Goal: Task Accomplishment & Management: Use online tool/utility

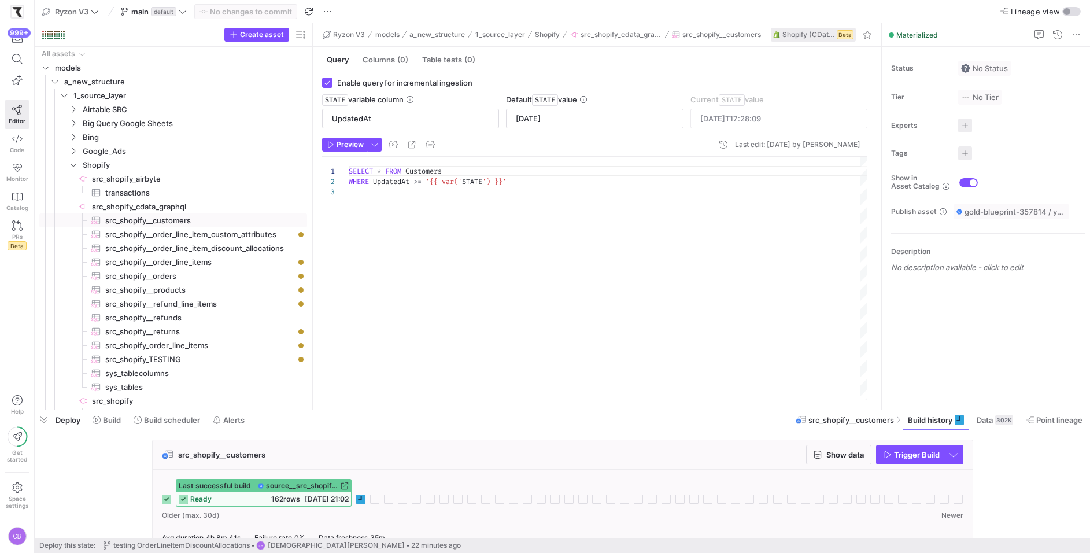
scroll to position [20, 0]
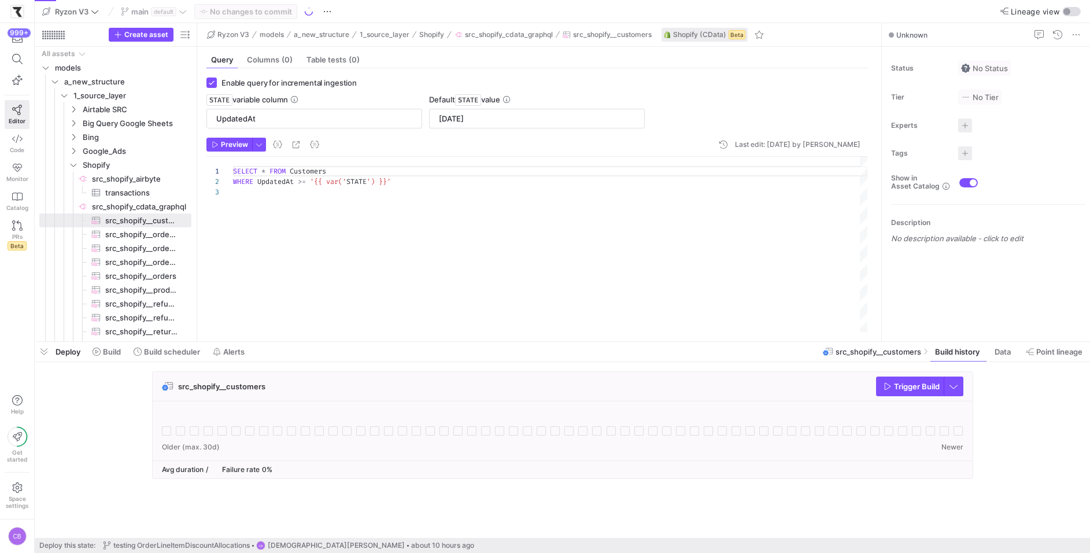
scroll to position [20, 0]
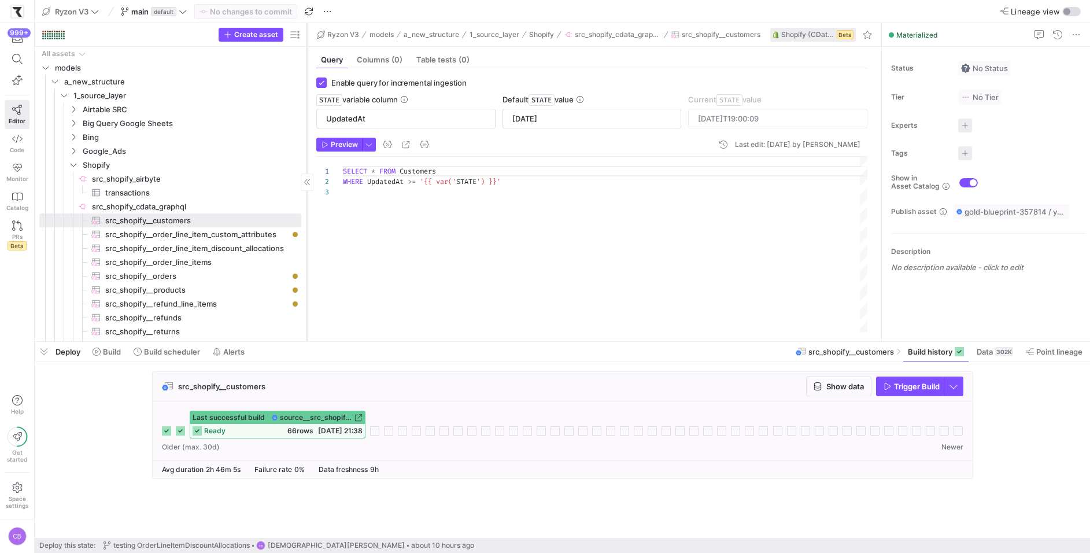
drag, startPoint x: 196, startPoint y: 228, endPoint x: 306, endPoint y: 232, distance: 109.9
click at [306, 232] on div at bounding box center [306, 182] width 1 height 318
click at [220, 261] on span "src_shopify__order_line_items​​​​​​​​​" at bounding box center [196, 262] width 183 height 13
type input "OrderUpdatedAt"
type textarea "SELECT * FROM OrderLineItems WHERE OrderUpdatedAt >= '{{ var('STATE') }}'"
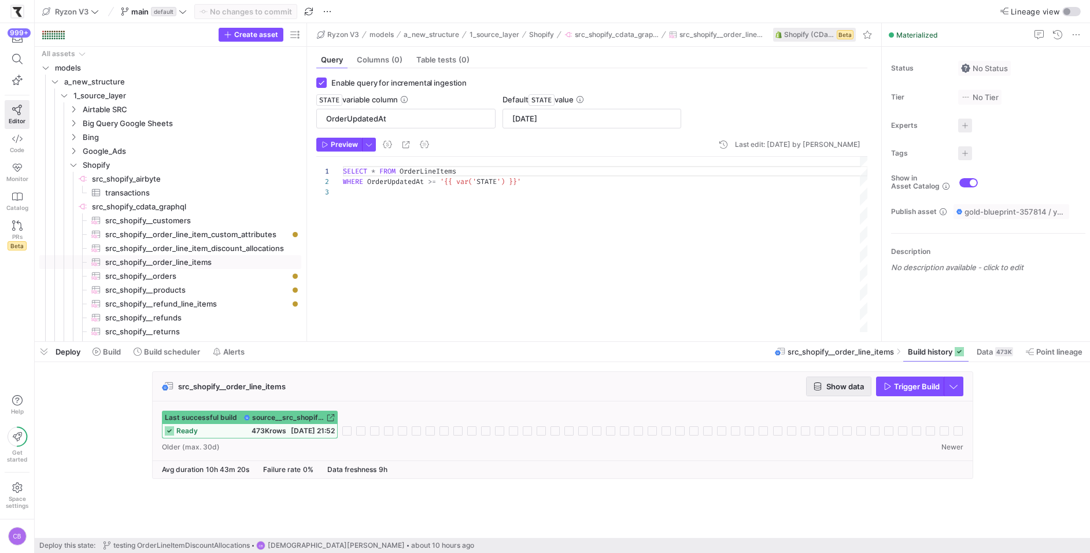
click at [841, 386] on span "Show data" at bounding box center [845, 386] width 38 height 9
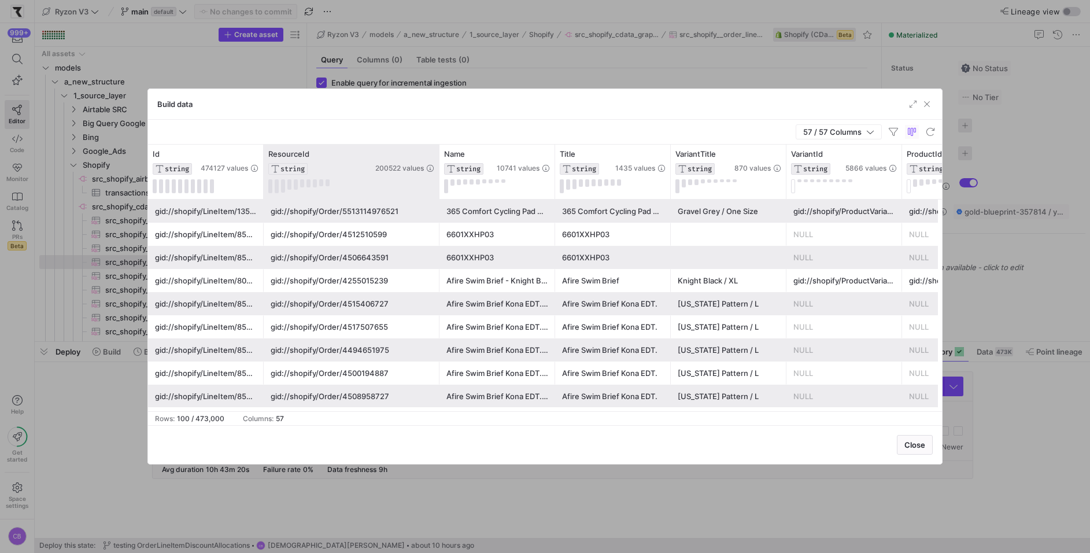
drag, startPoint x: 378, startPoint y: 177, endPoint x: 438, endPoint y: 182, distance: 59.7
click at [438, 182] on div at bounding box center [439, 172] width 5 height 54
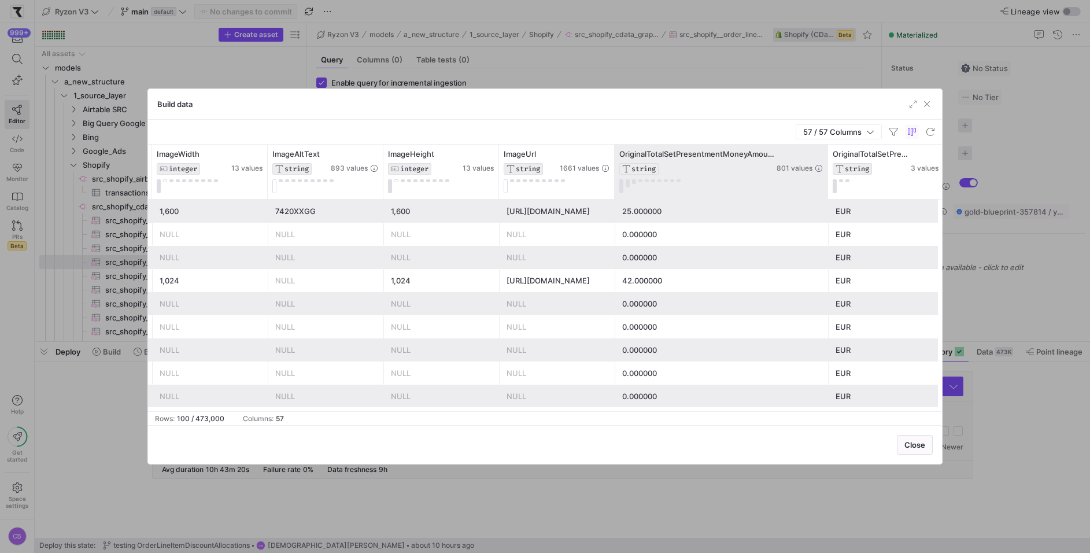
drag, startPoint x: 728, startPoint y: 158, endPoint x: 835, endPoint y: 168, distance: 108.0
click at [830, 168] on div at bounding box center [827, 172] width 5 height 54
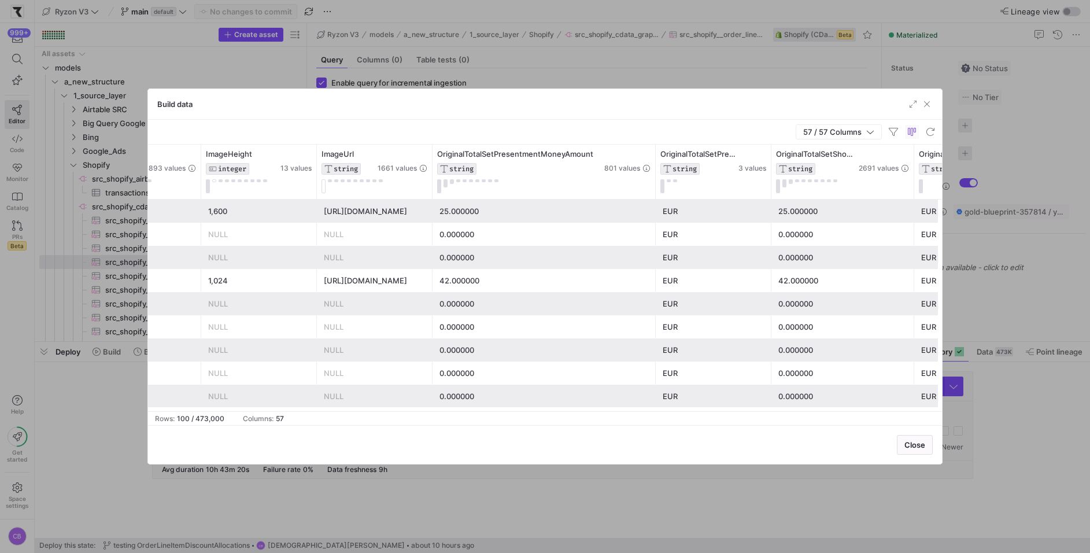
drag, startPoint x: 886, startPoint y: 176, endPoint x: 921, endPoint y: 179, distance: 35.4
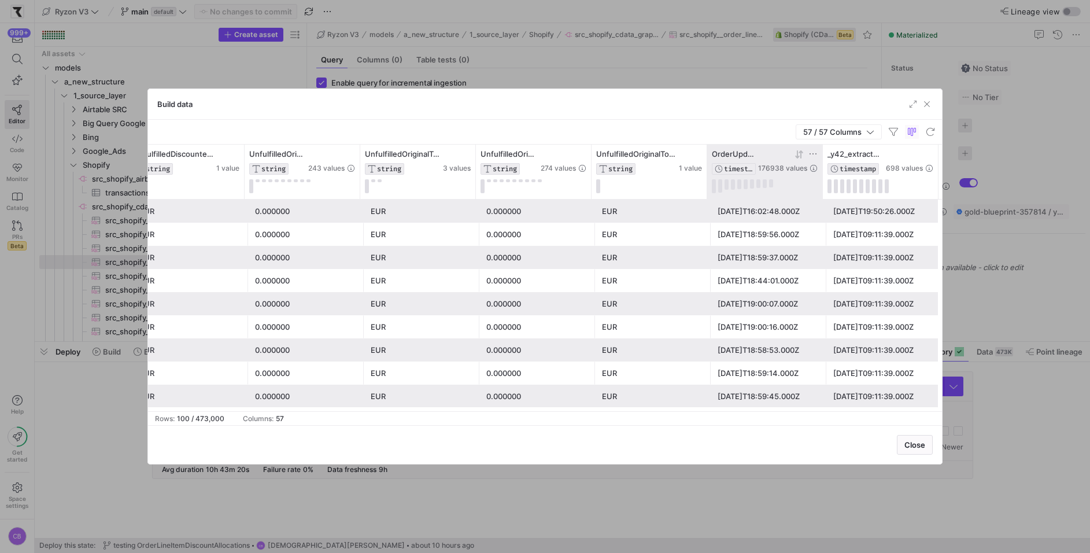
click at [800, 151] on icon at bounding box center [800, 154] width 4 height 8
click at [797, 157] on icon at bounding box center [798, 154] width 9 height 9
click at [929, 102] on span "button" at bounding box center [927, 104] width 12 height 12
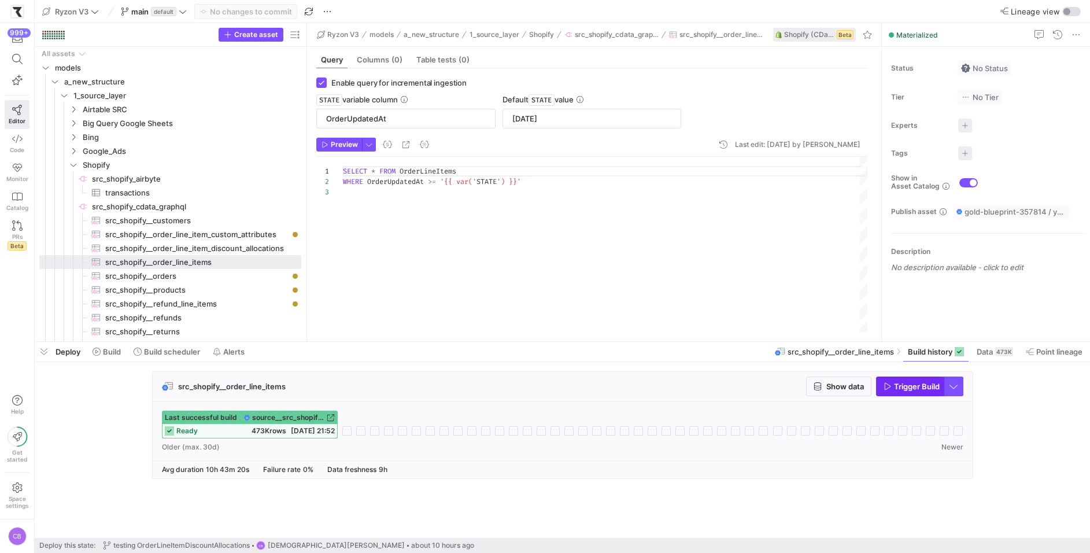
click at [894, 383] on span "Trigger Build" at bounding box center [917, 386] width 46 height 9
click at [128, 247] on span "src_shopify__order_line_item_discount_allocations​​​​​​​​​" at bounding box center [196, 248] width 183 height 13
checkbox input "false"
type textarea "SELECT * FROM OrderLineItemDiscountAllocations LIMIT 10"
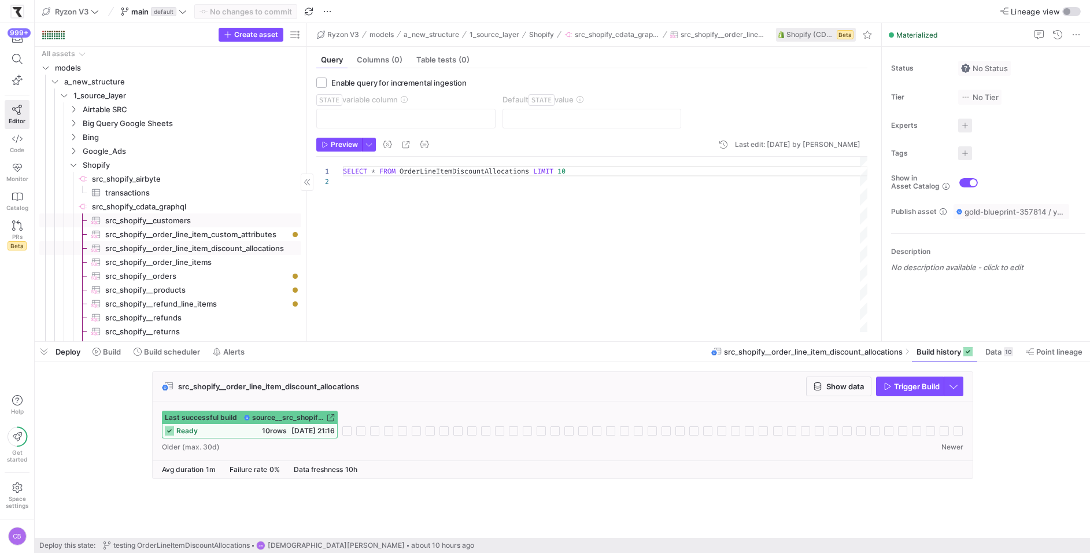
click at [139, 226] on link "src_shopify__customers​​​​​​​​​" at bounding box center [170, 220] width 262 height 14
checkbox input "true"
type input "UpdatedAt"
type input "[DATE]"
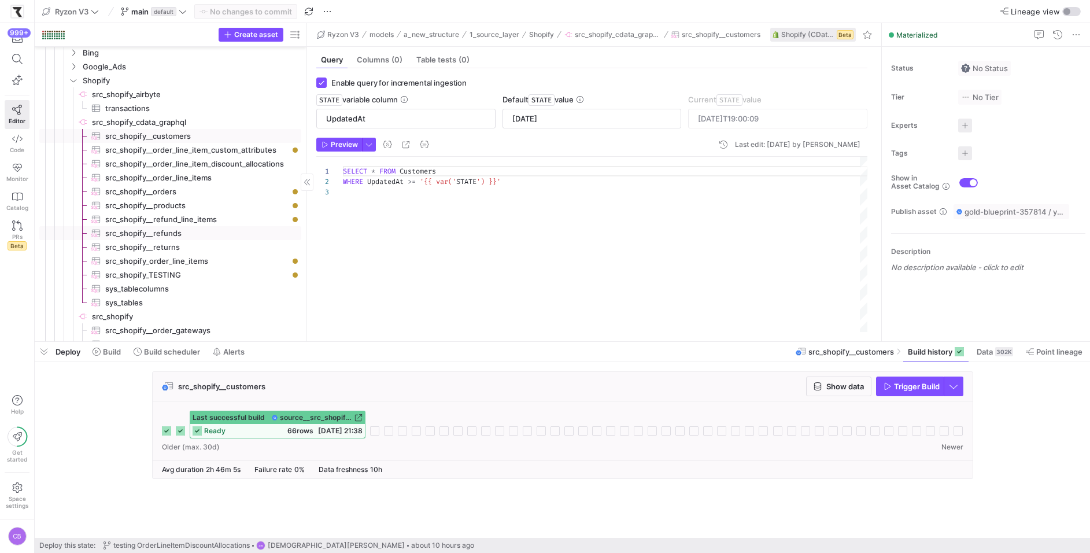
click at [144, 235] on span "src_shopify__refunds​​​​​​​​​" at bounding box center [196, 233] width 183 height 13
type textarea "SELECT * FROM Refunds WHERE UpdatedAt >= '{{ var('STATE') }}'"
type input "[DATE]T09:22:32"
click at [885, 393] on span "button" at bounding box center [910, 386] width 66 height 19
click at [229, 249] on span "src_shopify__returns​​​​​​​​​" at bounding box center [196, 247] width 183 height 13
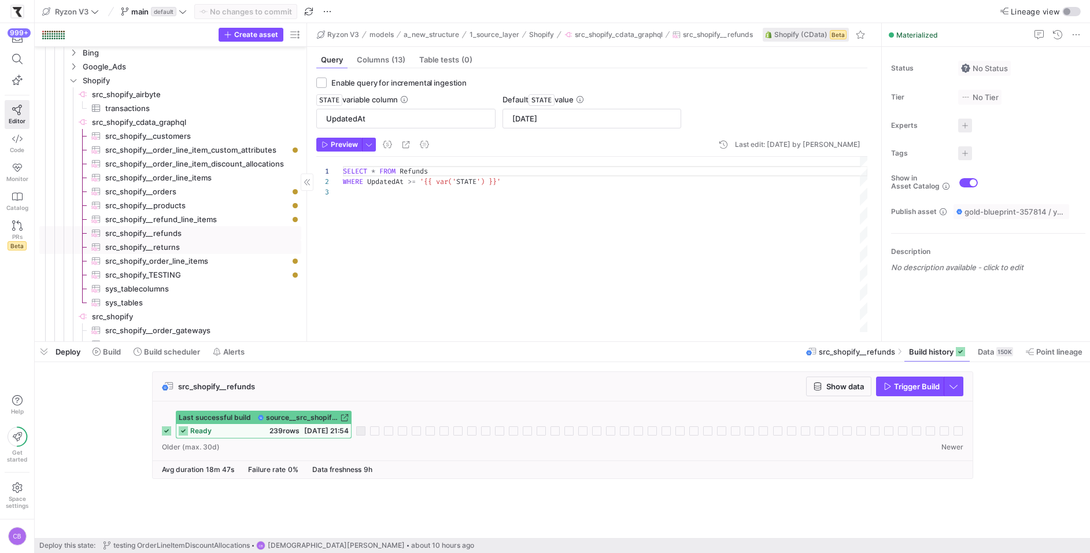
checkbox input "false"
type textarea "SELECT * FROM Returns LIMIT 10000"
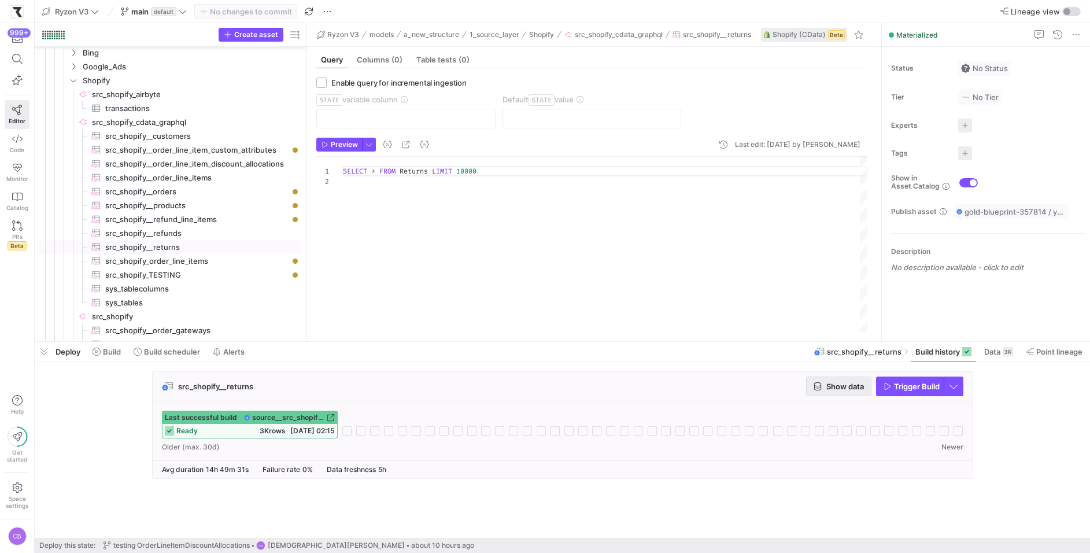
click at [853, 386] on span "Show data" at bounding box center [845, 386] width 38 height 9
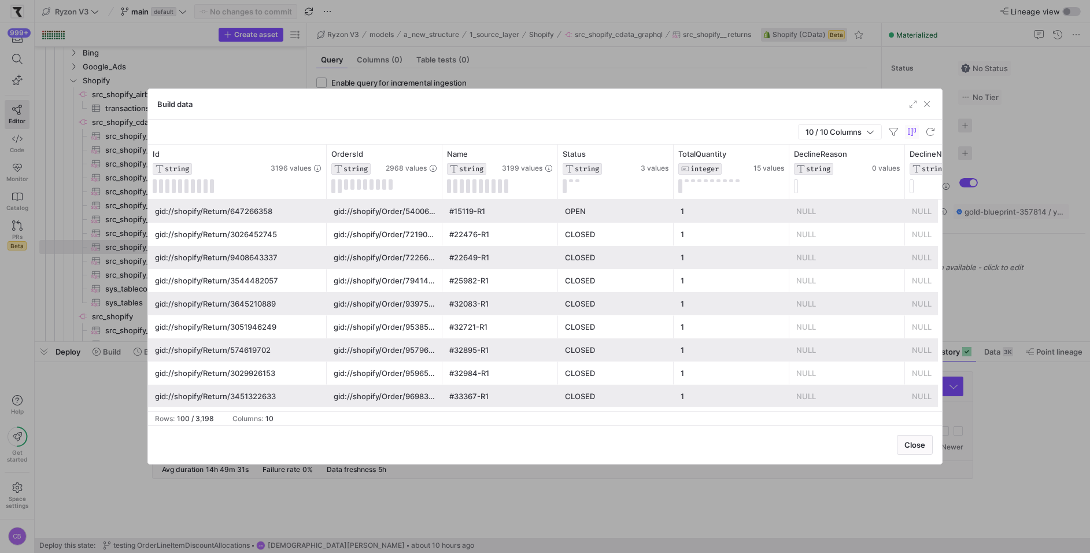
drag, startPoint x: 262, startPoint y: 161, endPoint x: 326, endPoint y: 162, distance: 63.0
click at [326, 162] on div at bounding box center [326, 172] width 5 height 54
click at [929, 103] on span "button" at bounding box center [927, 104] width 12 height 12
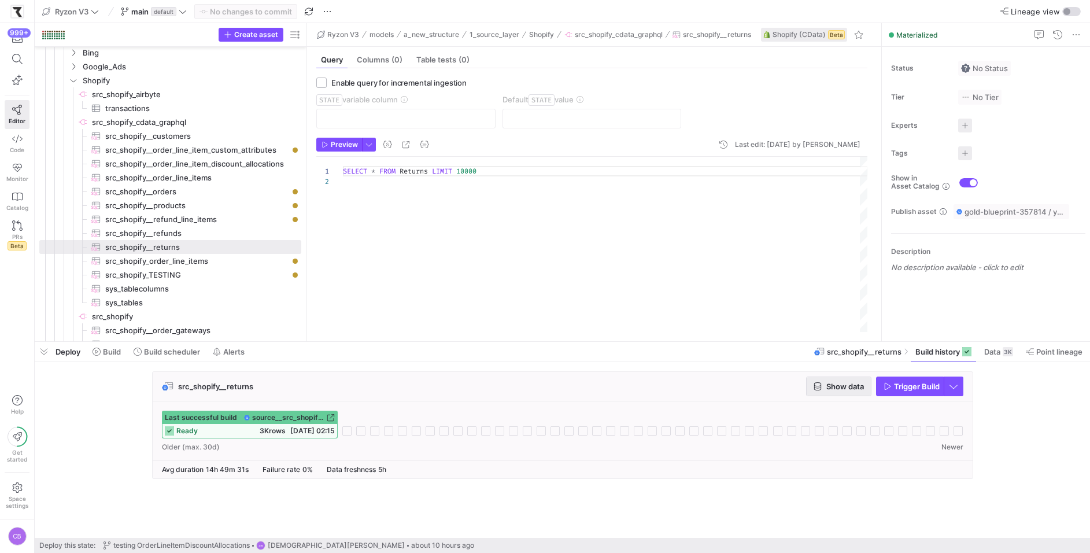
click at [832, 393] on span "button" at bounding box center [839, 386] width 64 height 19
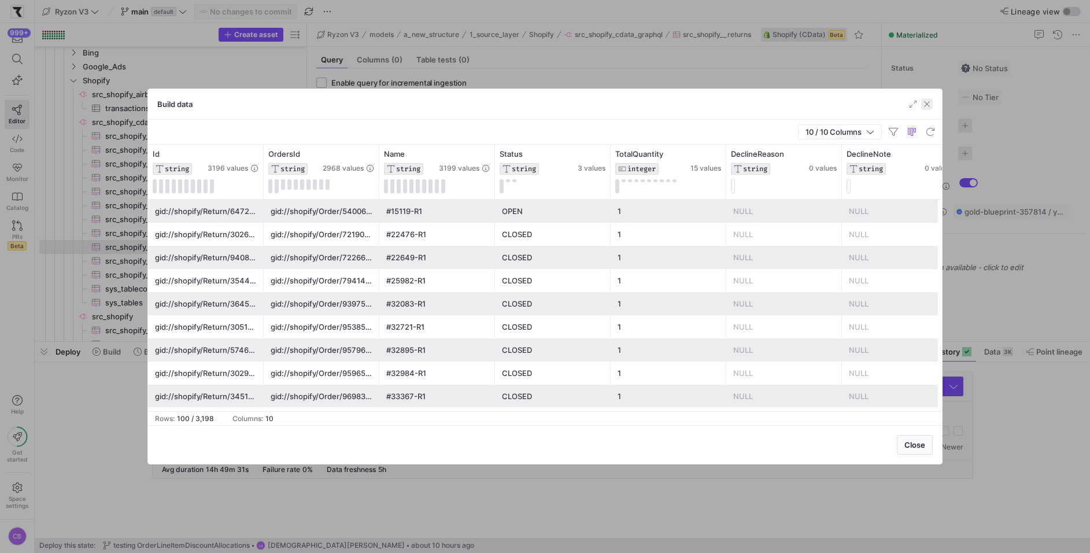
click at [924, 102] on span "button" at bounding box center [927, 104] width 12 height 12
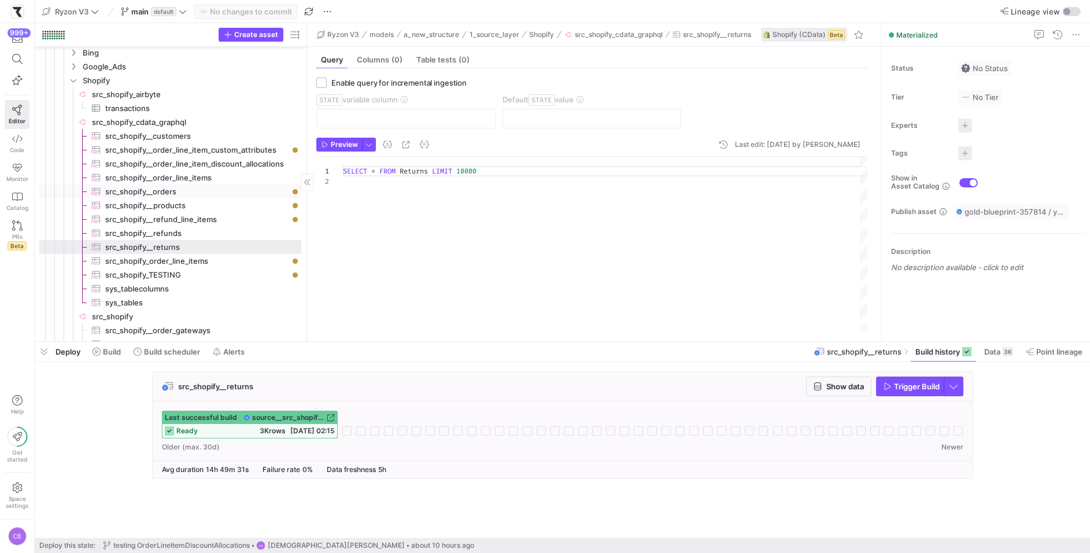
click at [183, 187] on span "src_shopify__orders​​​​​​​​​" at bounding box center [196, 191] width 183 height 13
checkbox input "true"
type input "UpdatedAt"
type input "[DATE]"
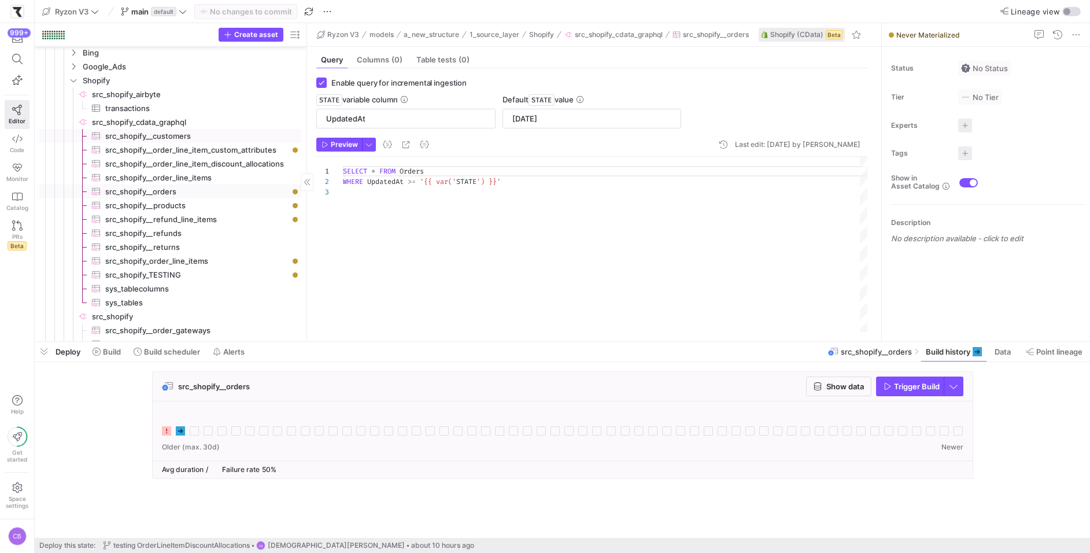
click at [187, 139] on span "src_shopify__customers​​​​​​​​​" at bounding box center [196, 136] width 183 height 13
type textarea "SELECT * FROM Customers WHERE UpdatedAt >= '{{ var('STATE') }}'"
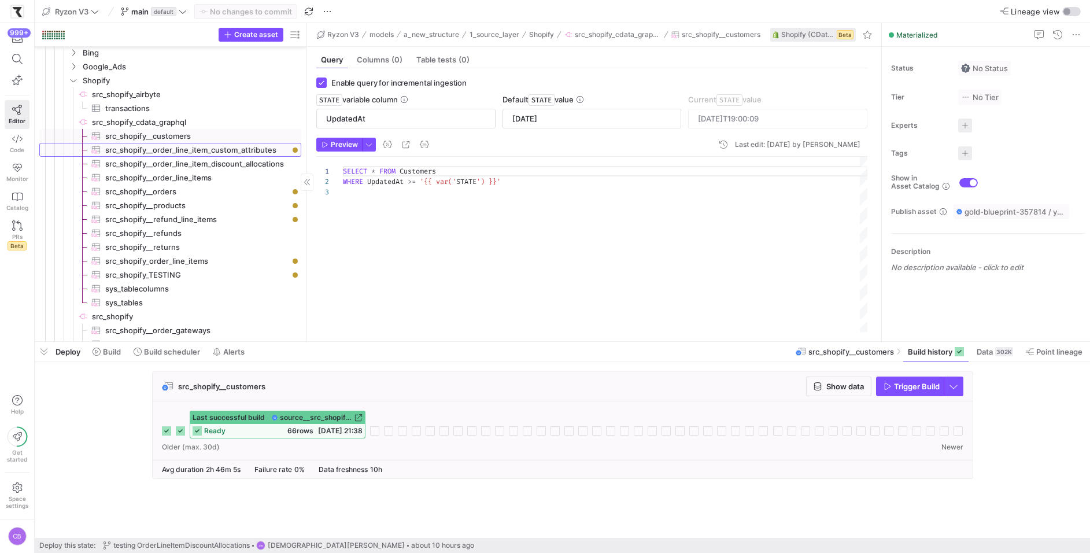
click at [187, 147] on span "src_shopify__order_line_item_custom_attributes​​​​​​​​​" at bounding box center [196, 149] width 183 height 13
checkbox input "false"
type textarea "SELECT * FROM OrderLineItemCustomAttributes LIMIT 10000"
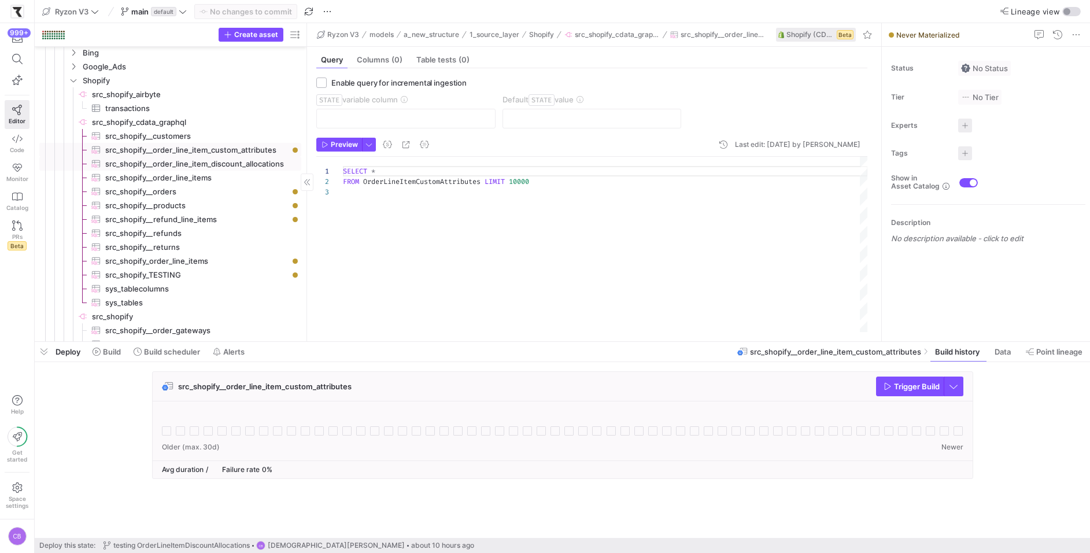
click at [194, 165] on span "src_shopify__order_line_item_discount_allocations​​​​​​​​​" at bounding box center [196, 163] width 183 height 13
type textarea "SELECT * FROM OrderLineItemDiscountAllocations LIMIT 10"
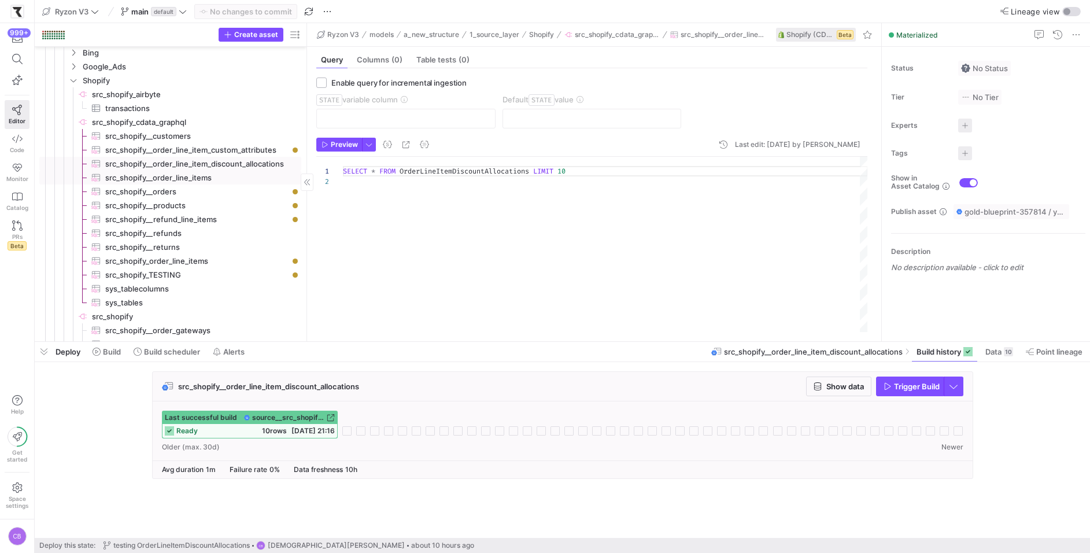
click at [196, 179] on span "src_shopify__order_line_items​​​​​​​​​" at bounding box center [196, 177] width 183 height 13
checkbox input "true"
type input "OrderUpdatedAt"
type input "[DATE]"
type textarea "SELECT * FROM OrderLineItems WHERE OrderUpdatedAt >= '{{ var('STATE') }}'"
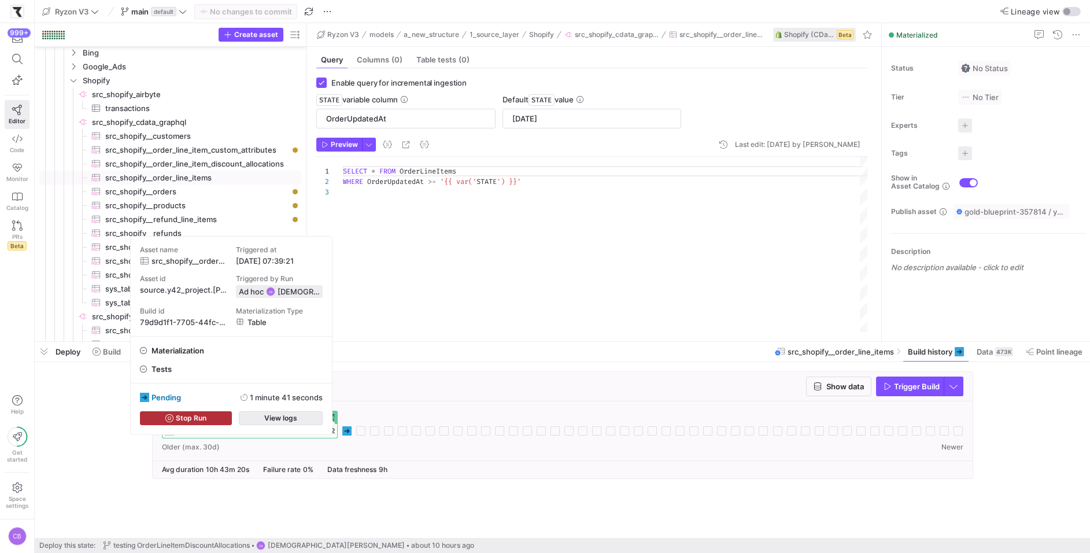
click at [307, 419] on span "button" at bounding box center [280, 418] width 83 height 13
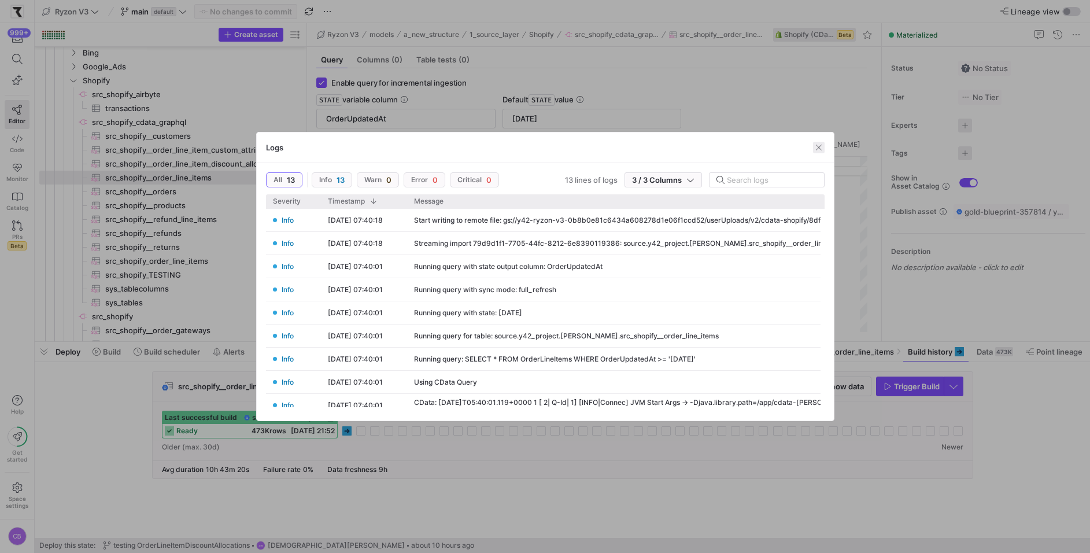
click at [818, 150] on span "button" at bounding box center [819, 148] width 12 height 12
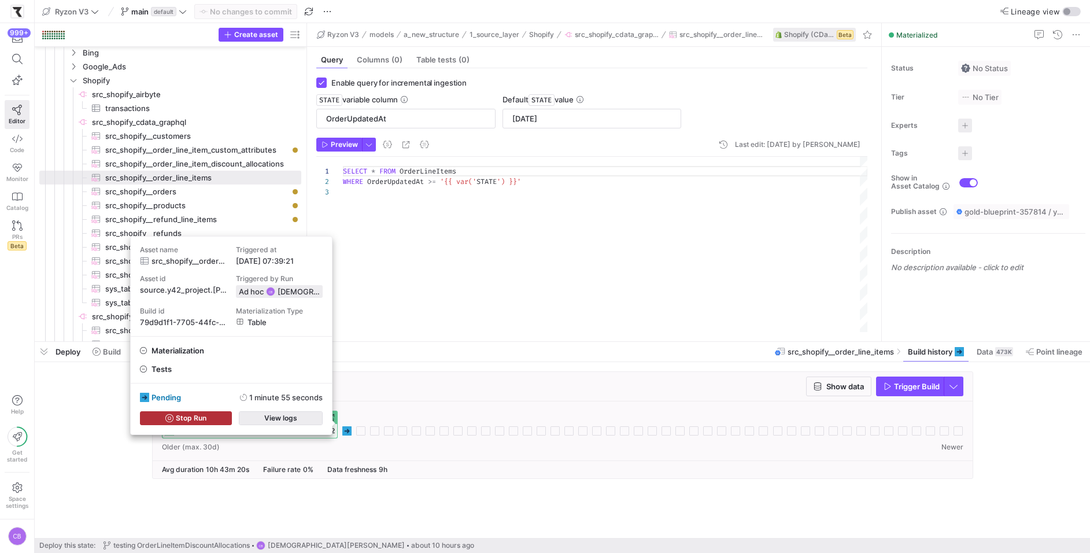
click at [317, 421] on span "button" at bounding box center [280, 418] width 83 height 13
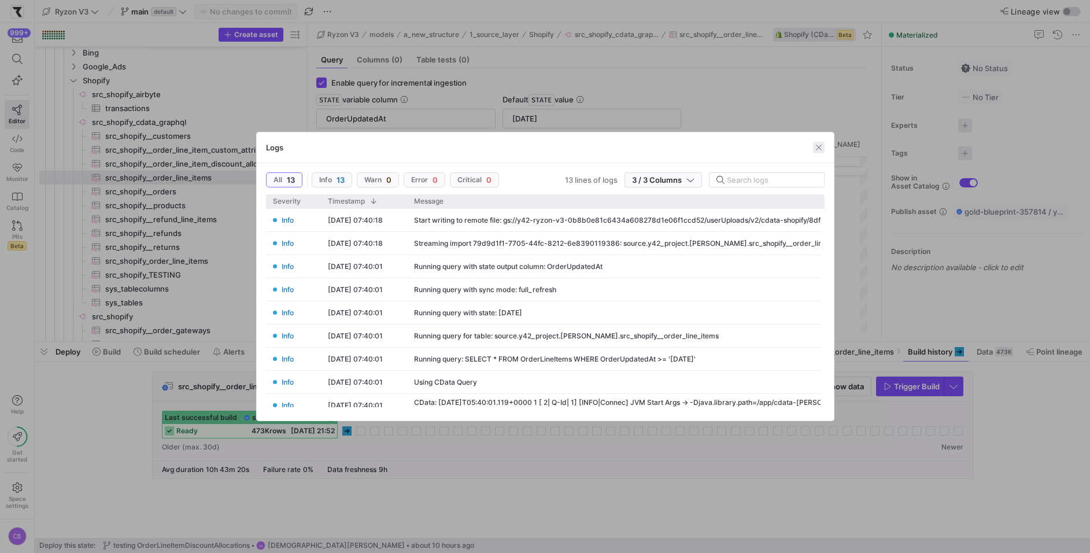
click at [819, 148] on span "button" at bounding box center [819, 148] width 12 height 12
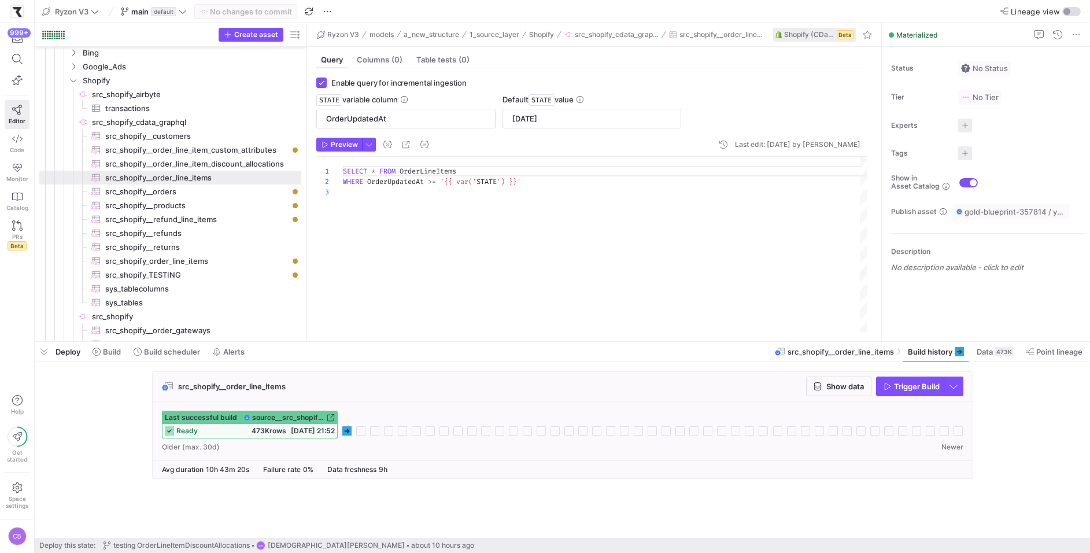
click at [835, 400] on div "src_shopify__order_line_items Show data Trigger Build" at bounding box center [563, 386] width 820 height 29
click at [834, 385] on span "Show data" at bounding box center [845, 386] width 38 height 9
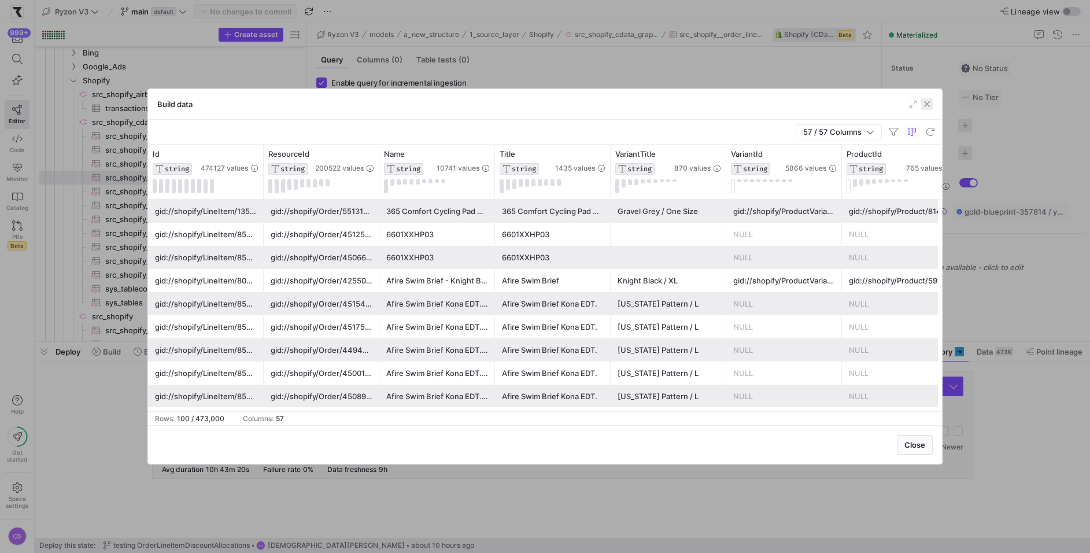
click at [930, 109] on span "button" at bounding box center [927, 104] width 12 height 12
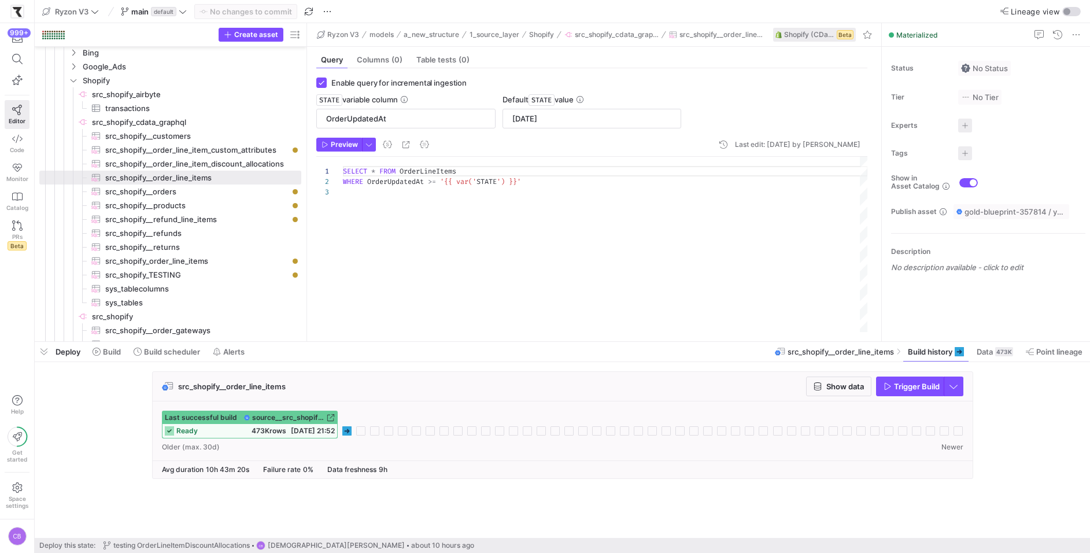
click at [349, 429] on icon at bounding box center [346, 430] width 9 height 9
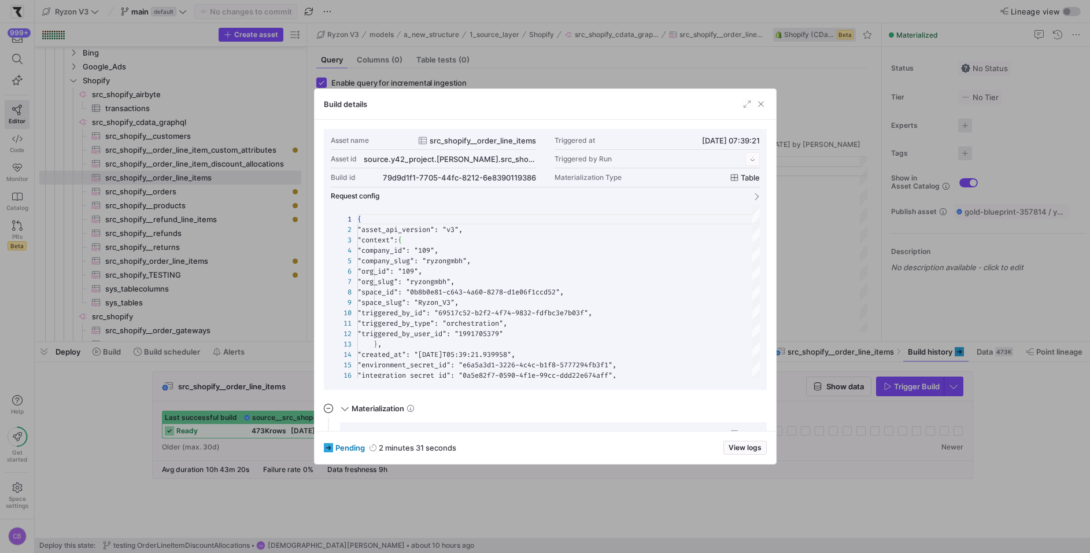
scroll to position [104, 0]
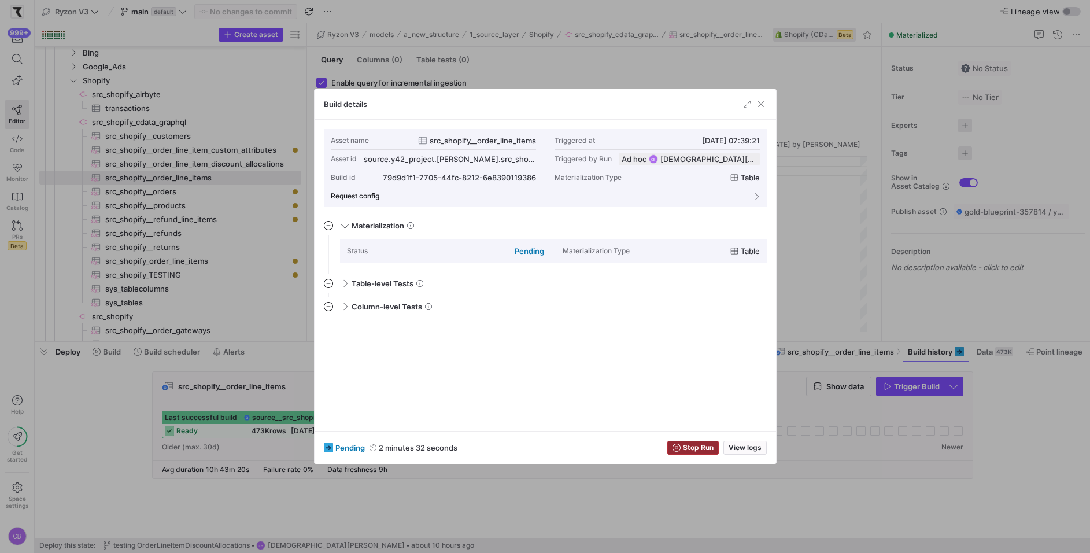
click at [705, 446] on span "Stop Run" at bounding box center [698, 447] width 31 height 8
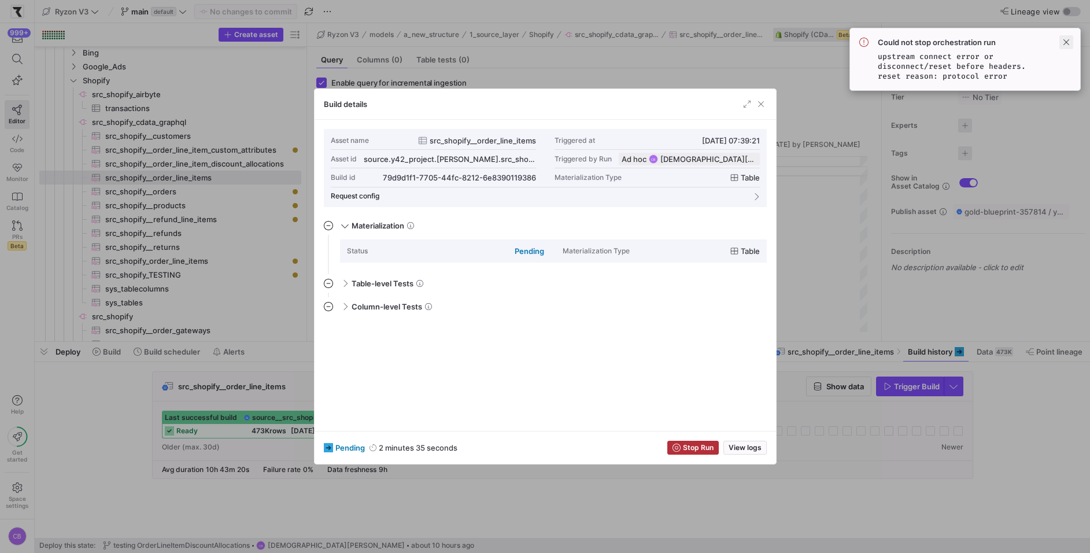
click at [1064, 42] on span at bounding box center [1066, 42] width 14 height 14
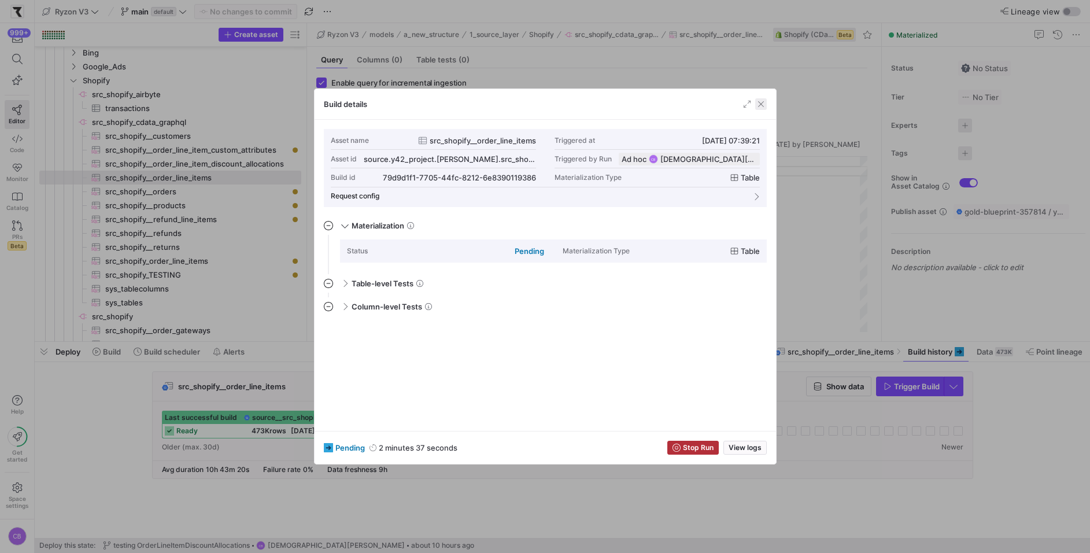
click at [761, 103] on span "button" at bounding box center [761, 104] width 12 height 12
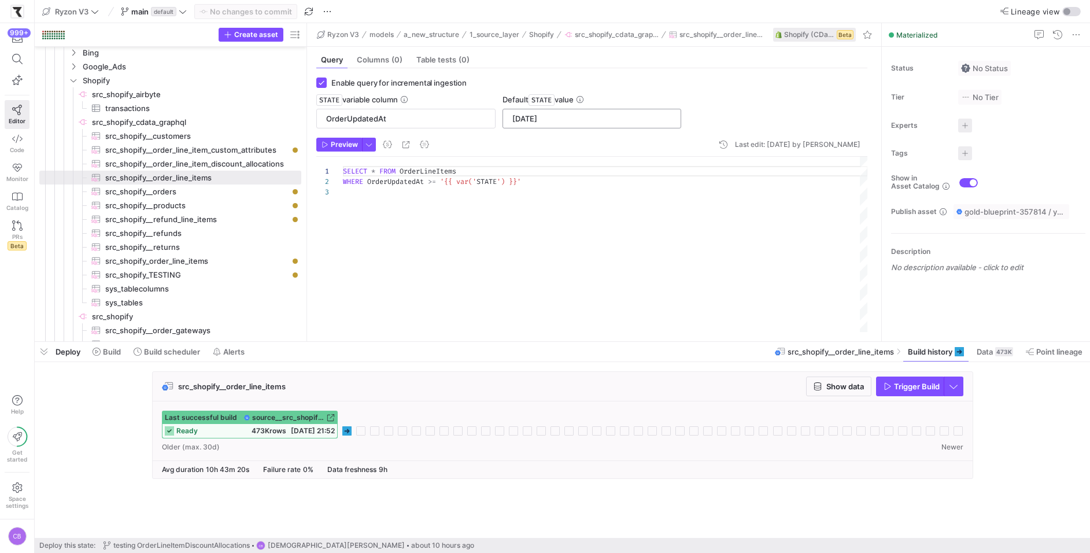
click at [530, 117] on input "[DATE]" at bounding box center [592, 118] width 160 height 9
type input "[DATE]"
click at [252, 12] on span "Commit & push (1)" at bounding box center [251, 11] width 66 height 9
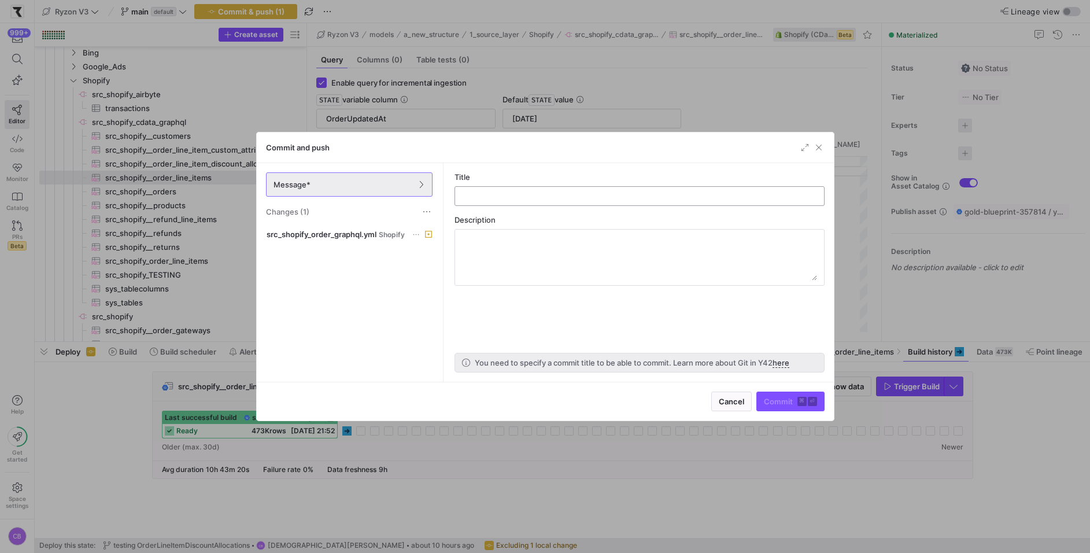
click at [522, 194] on input "text" at bounding box center [639, 195] width 350 height 9
type input "testing graph ql"
click at [775, 399] on span "Commit ⌘ ⏎" at bounding box center [790, 401] width 53 height 9
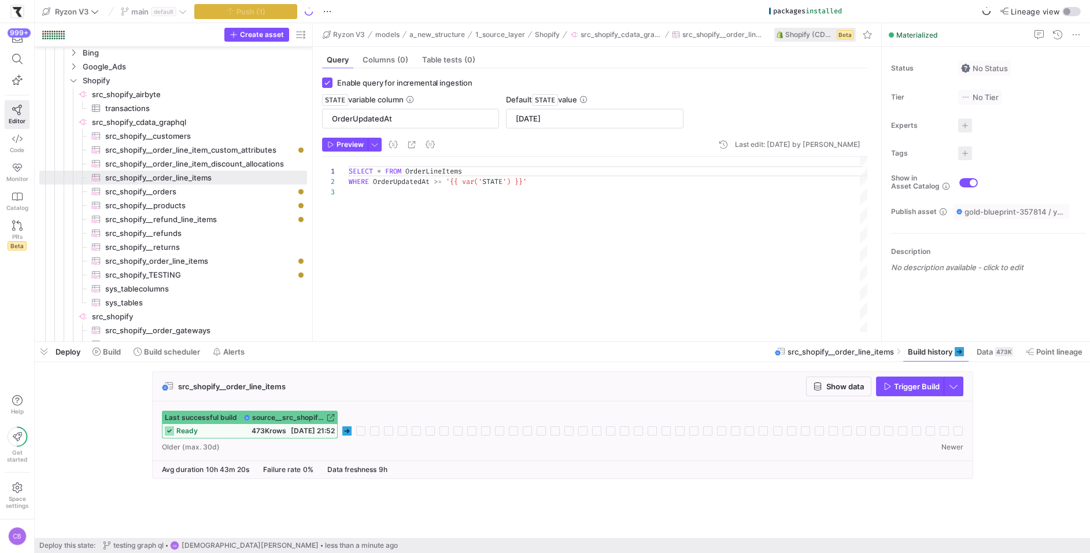
drag, startPoint x: 306, startPoint y: 225, endPoint x: 374, endPoint y: 223, distance: 68.3
click at [374, 223] on as-split "Create asset Drag here to set row groups Drag here to set column labels Group 1…" at bounding box center [562, 182] width 1055 height 318
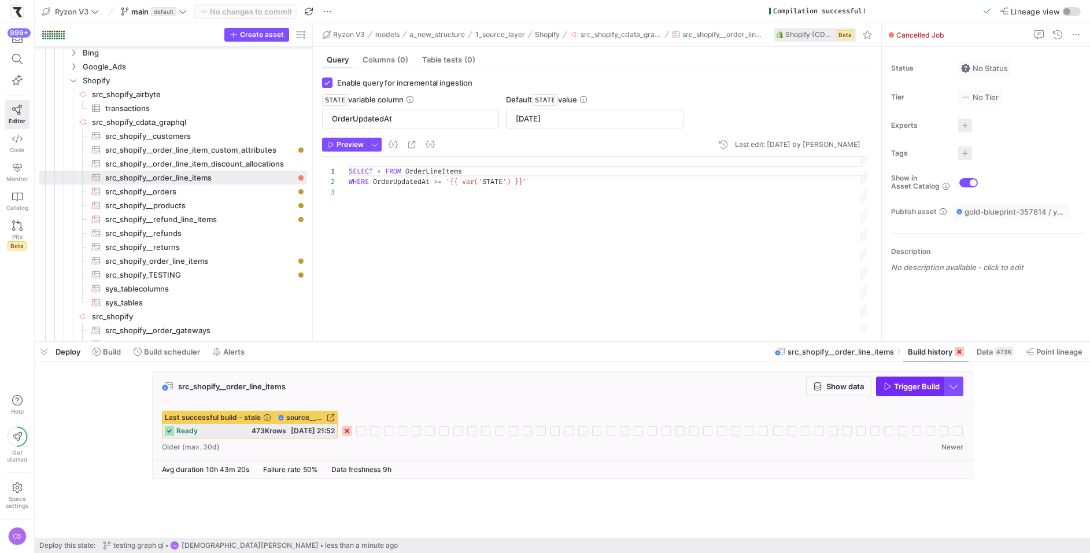
click at [891, 390] on span "Trigger Build" at bounding box center [911, 386] width 56 height 9
click at [954, 386] on span "button" at bounding box center [953, 386] width 19 height 19
click at [733, 387] on div at bounding box center [545, 276] width 1090 height 553
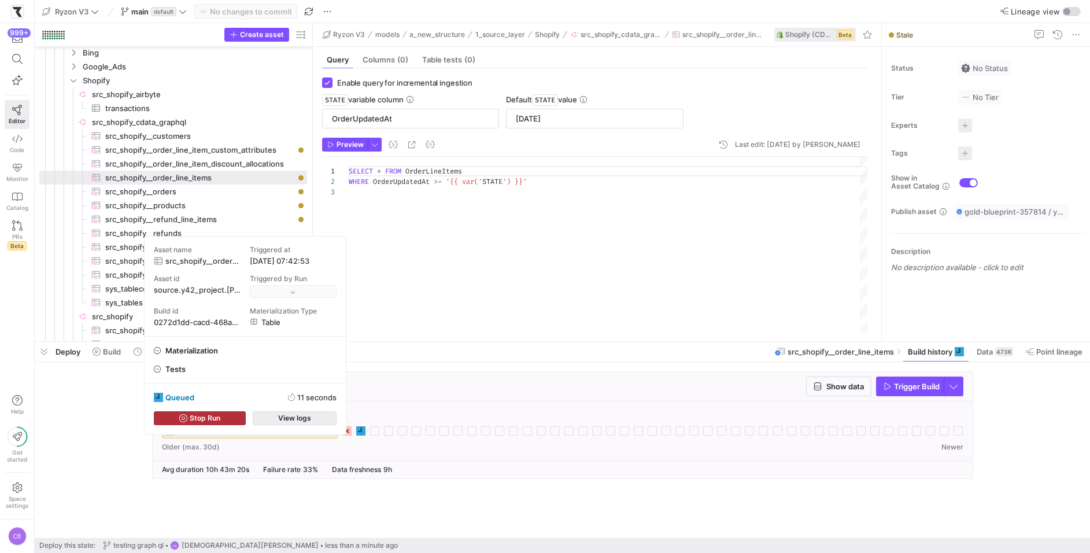
click at [301, 416] on span "View logs" at bounding box center [294, 418] width 33 height 8
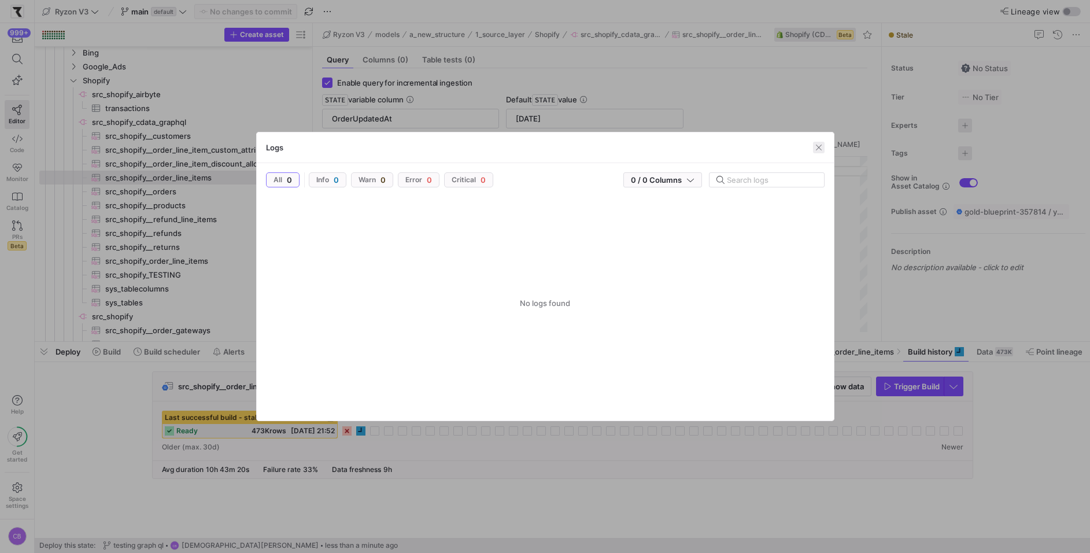
click at [819, 147] on span "button" at bounding box center [819, 148] width 12 height 12
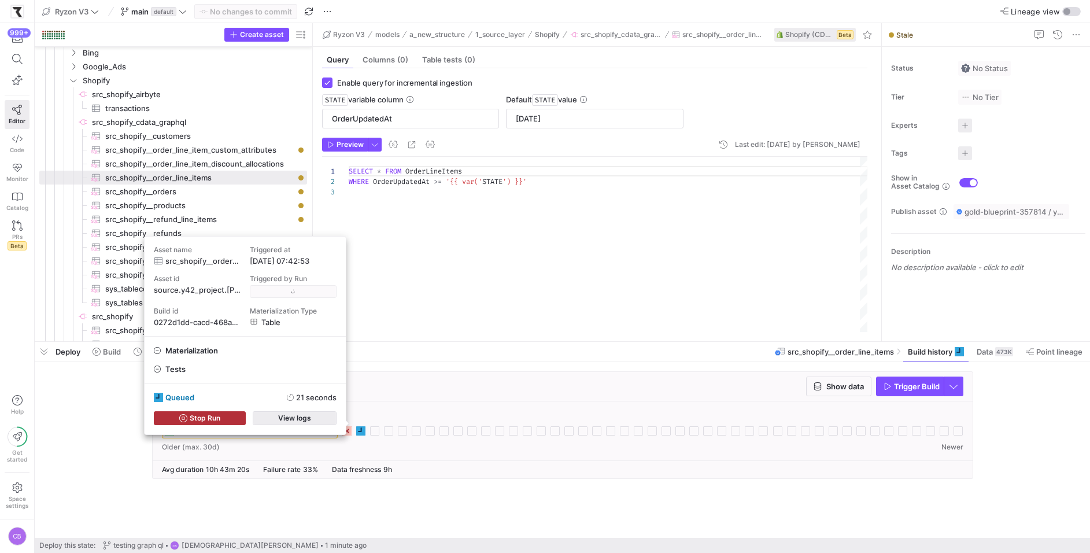
click at [316, 416] on span "button" at bounding box center [294, 418] width 83 height 13
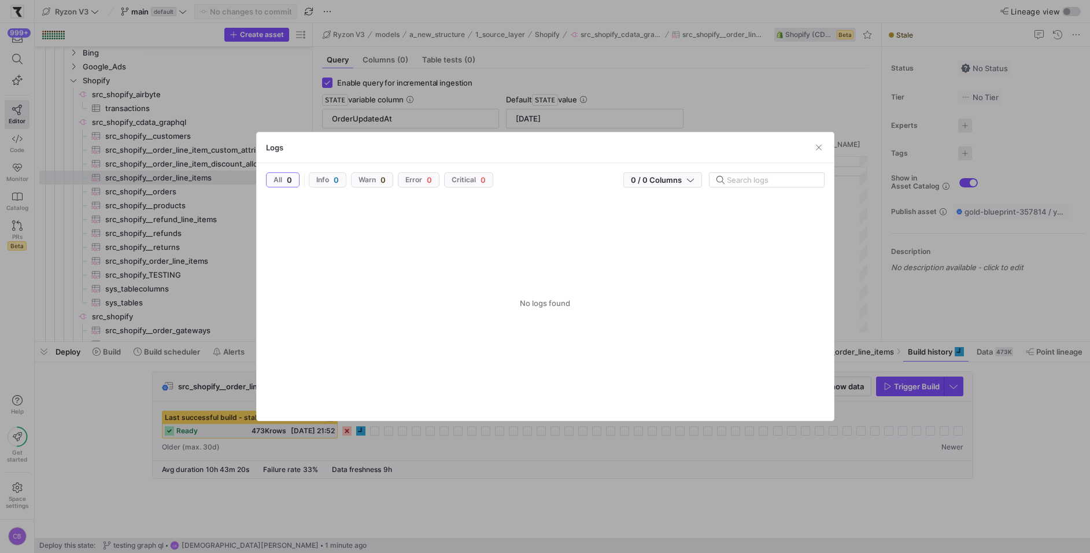
click at [407, 465] on div at bounding box center [545, 276] width 1090 height 553
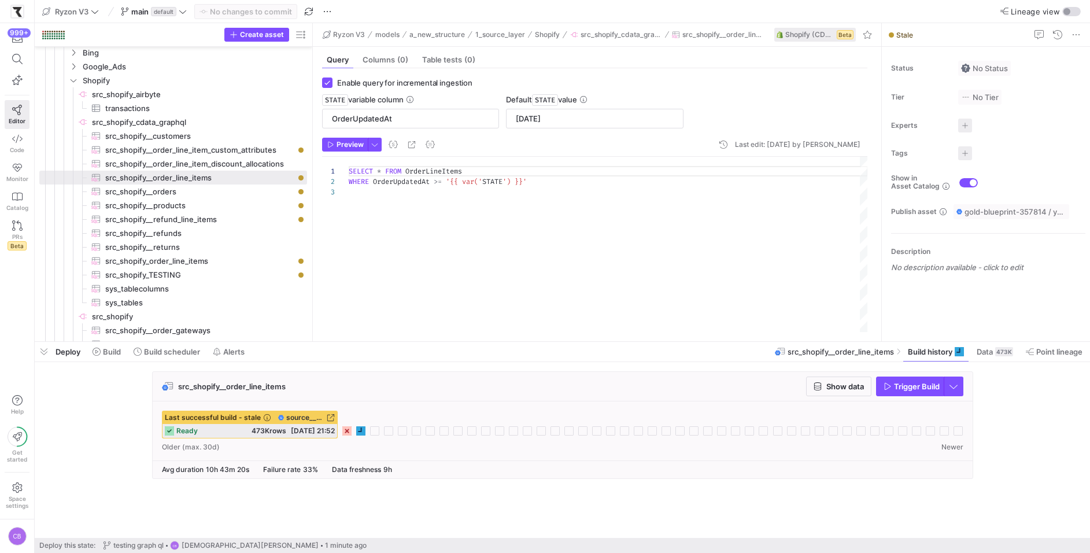
click at [403, 264] on div "SELECT * FROM OrderLineItems WHERE OrderUpdatedAt >= '{{ var(' STATE ') }}'" at bounding box center [608, 245] width 519 height 176
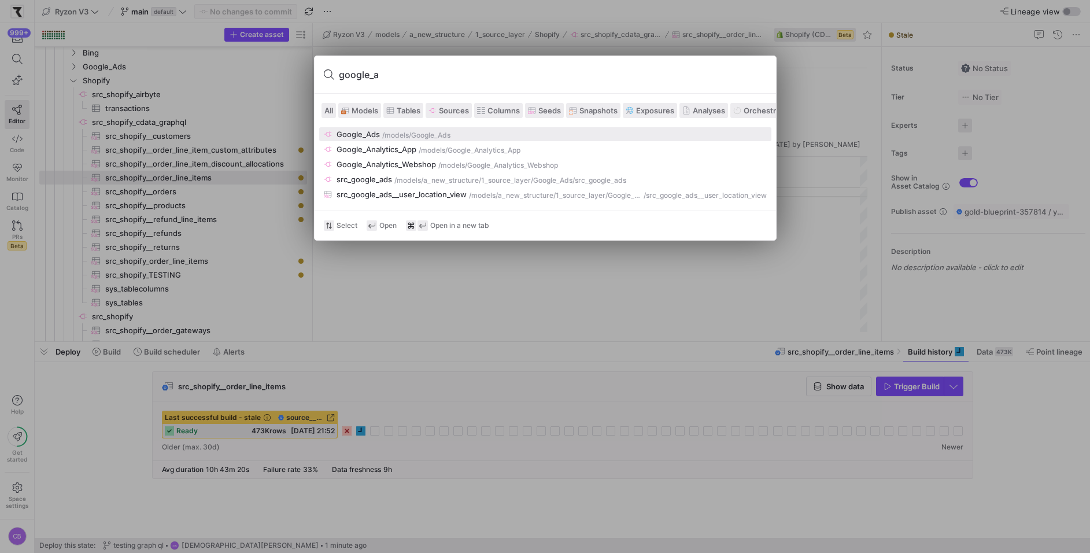
click at [369, 106] on span "Models" at bounding box center [365, 110] width 27 height 9
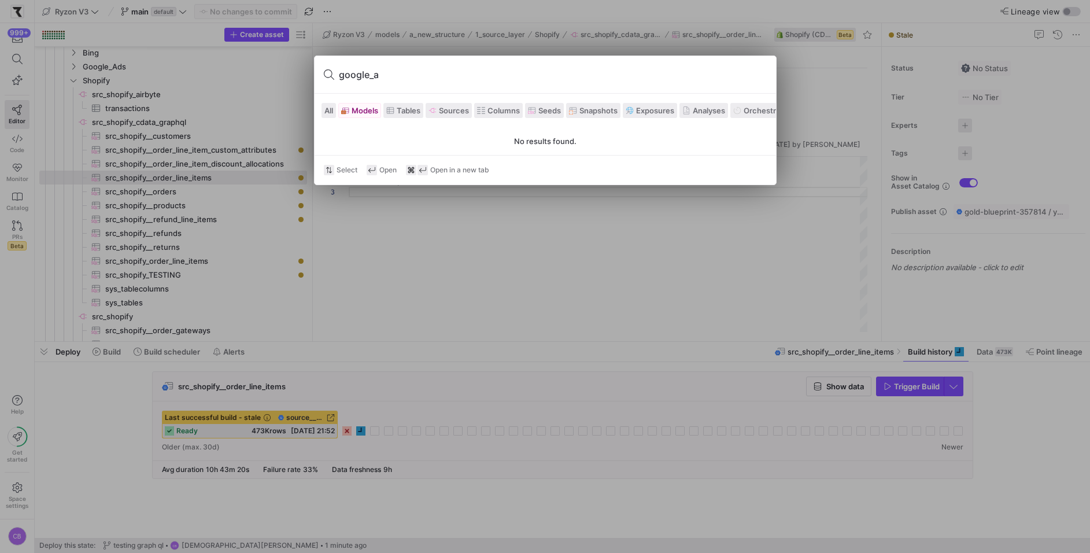
click at [387, 69] on input "google_a" at bounding box center [553, 74] width 428 height 19
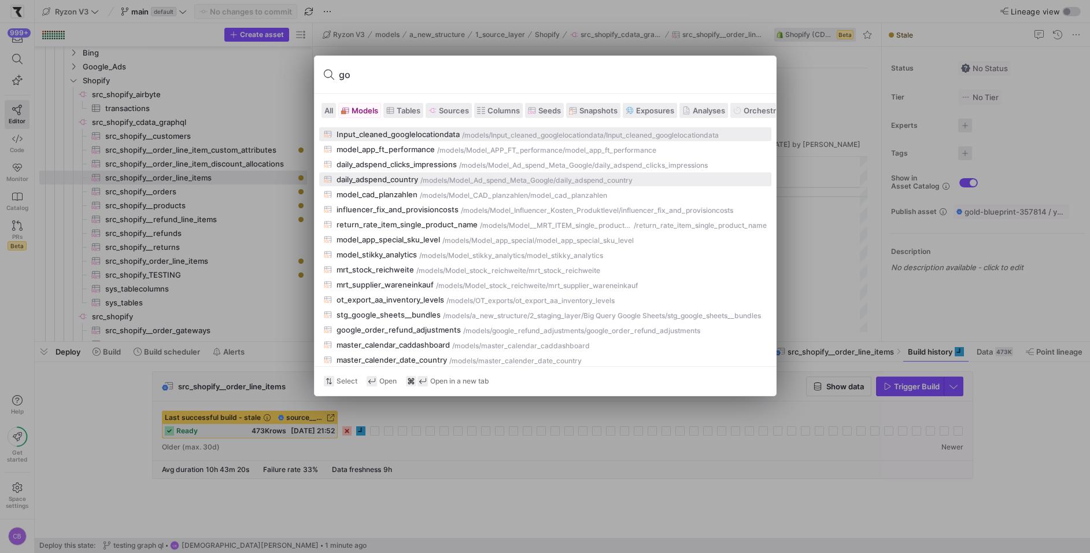
type input "g"
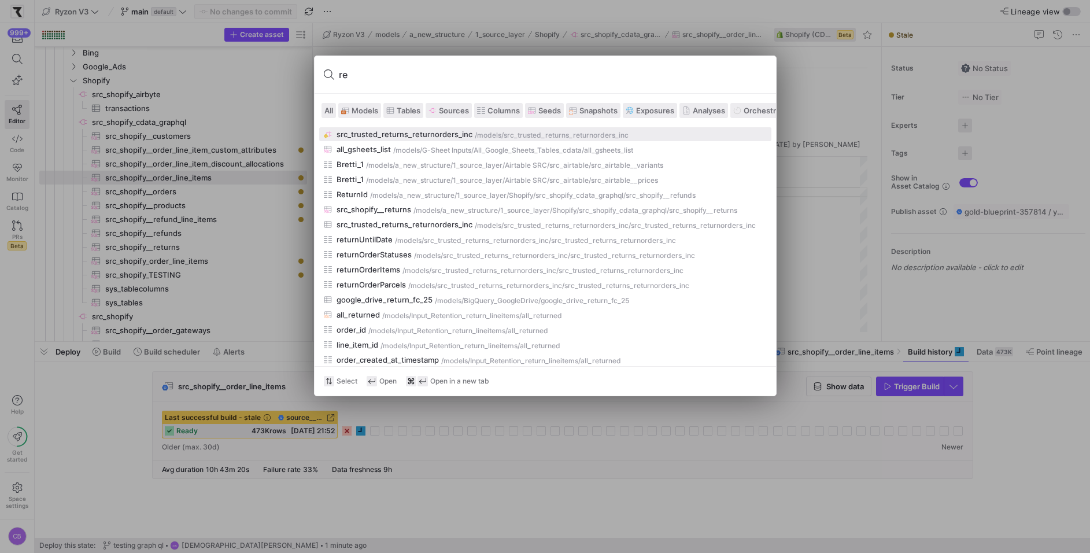
type input "r"
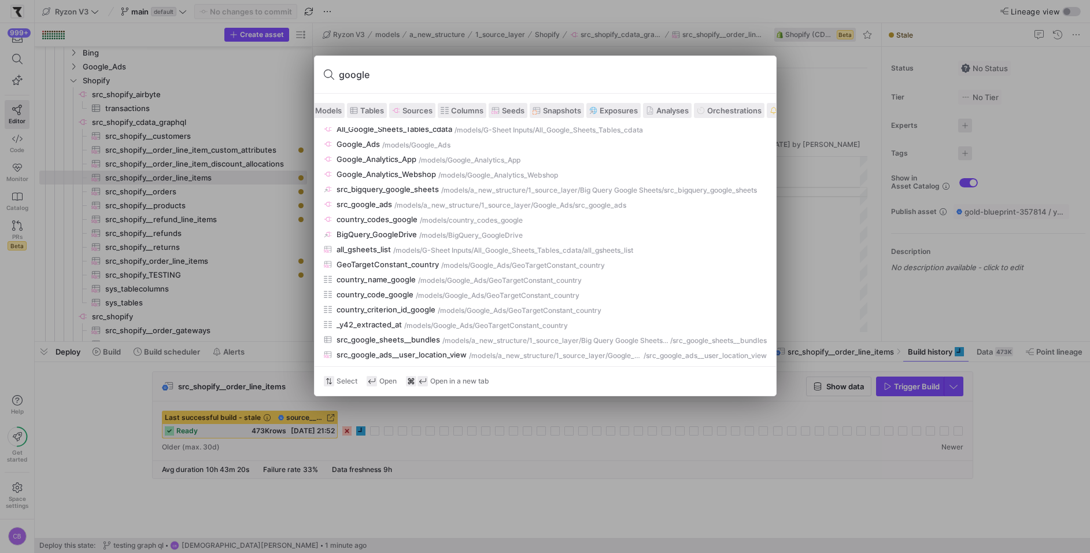
scroll to position [0, 0]
type input "google"
click at [365, 106] on span "Models" at bounding box center [365, 110] width 27 height 9
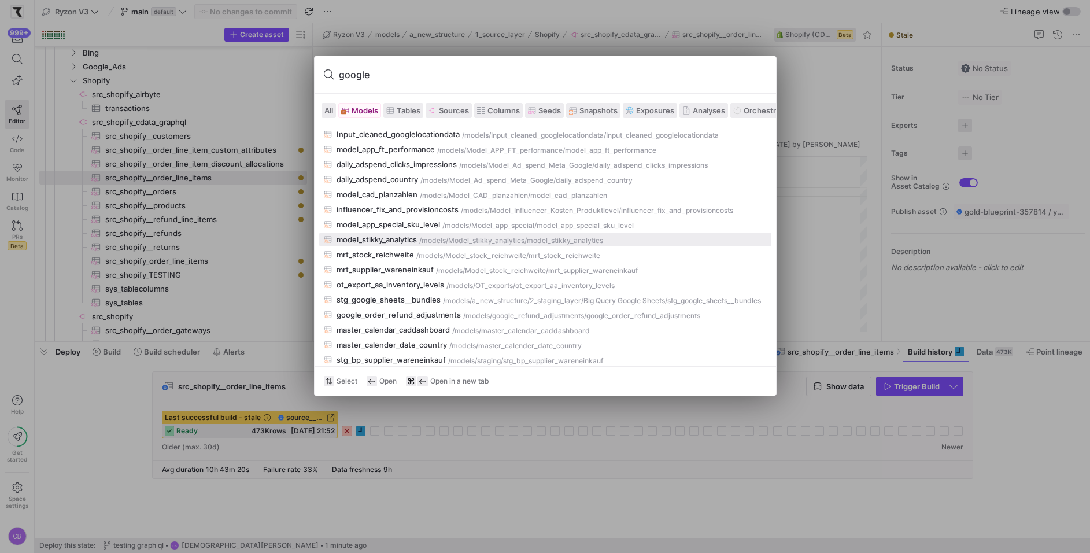
scroll to position [9, 0]
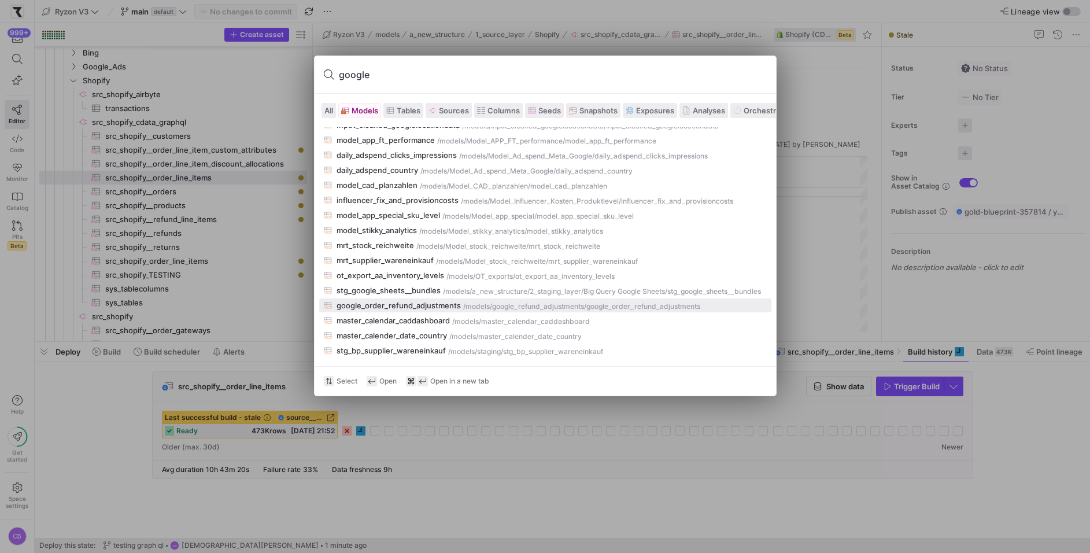
click at [406, 305] on div "google_order_refund_adjustments" at bounding box center [399, 305] width 124 height 9
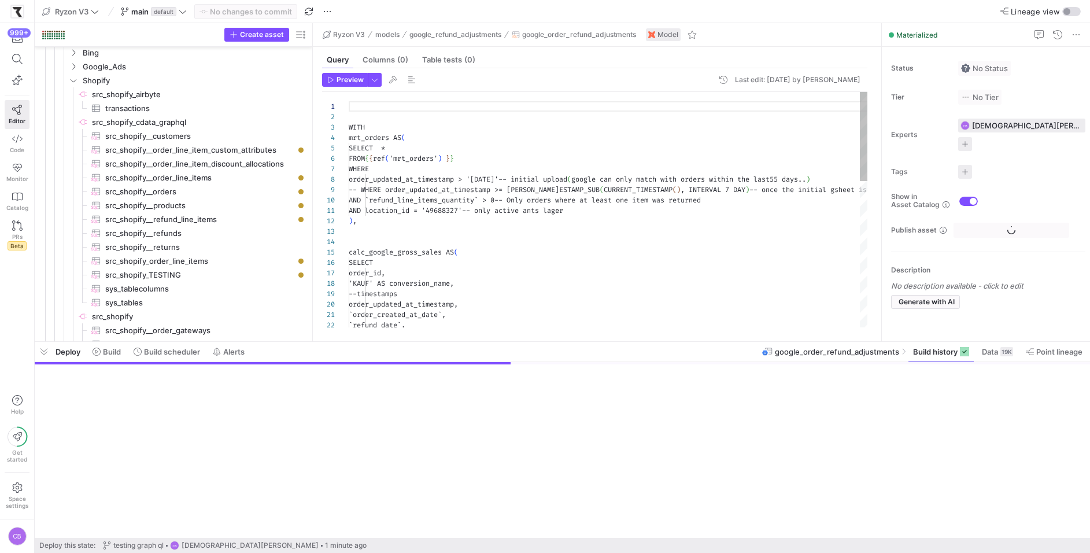
scroll to position [204, 0]
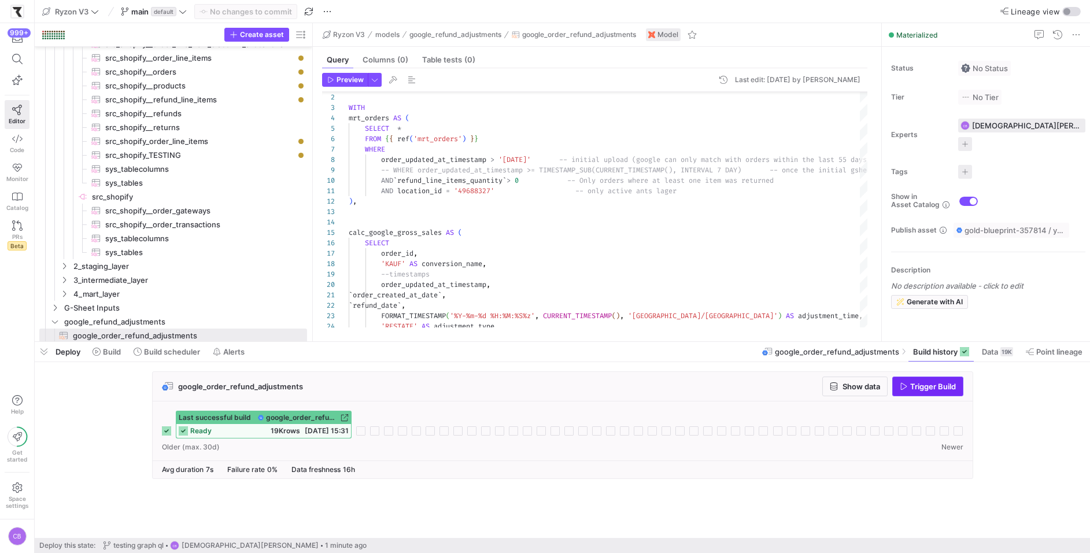
click at [905, 390] on span "Trigger Build" at bounding box center [928, 386] width 56 height 9
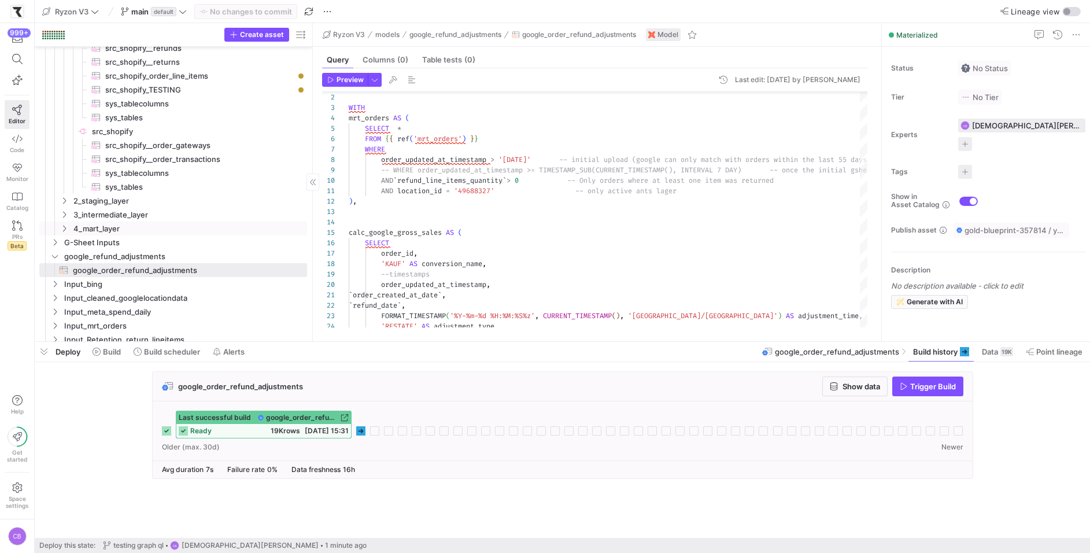
scroll to position [290, 0]
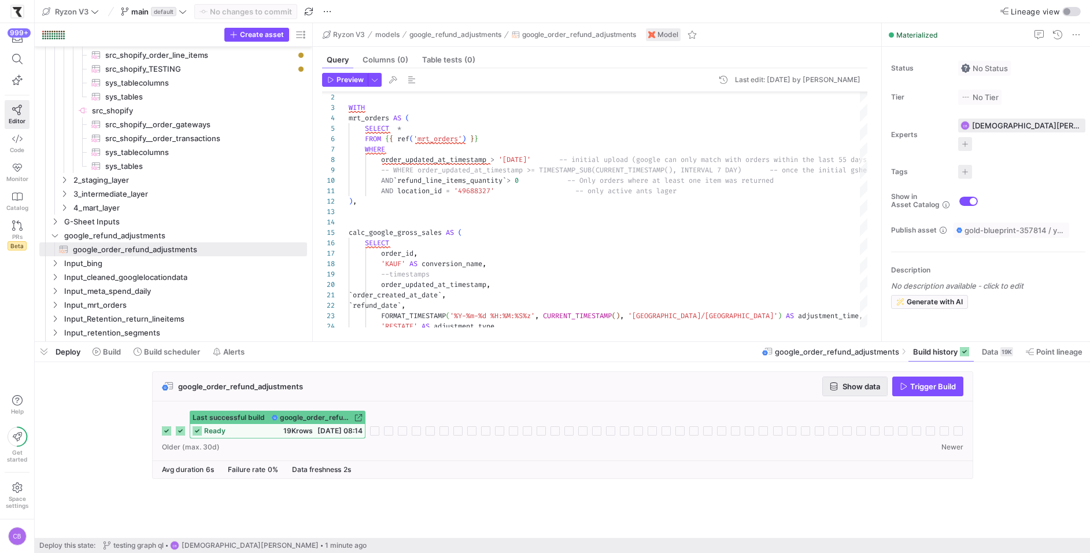
click at [871, 387] on span "Show data" at bounding box center [861, 386] width 38 height 9
